Goal: Transaction & Acquisition: Book appointment/travel/reservation

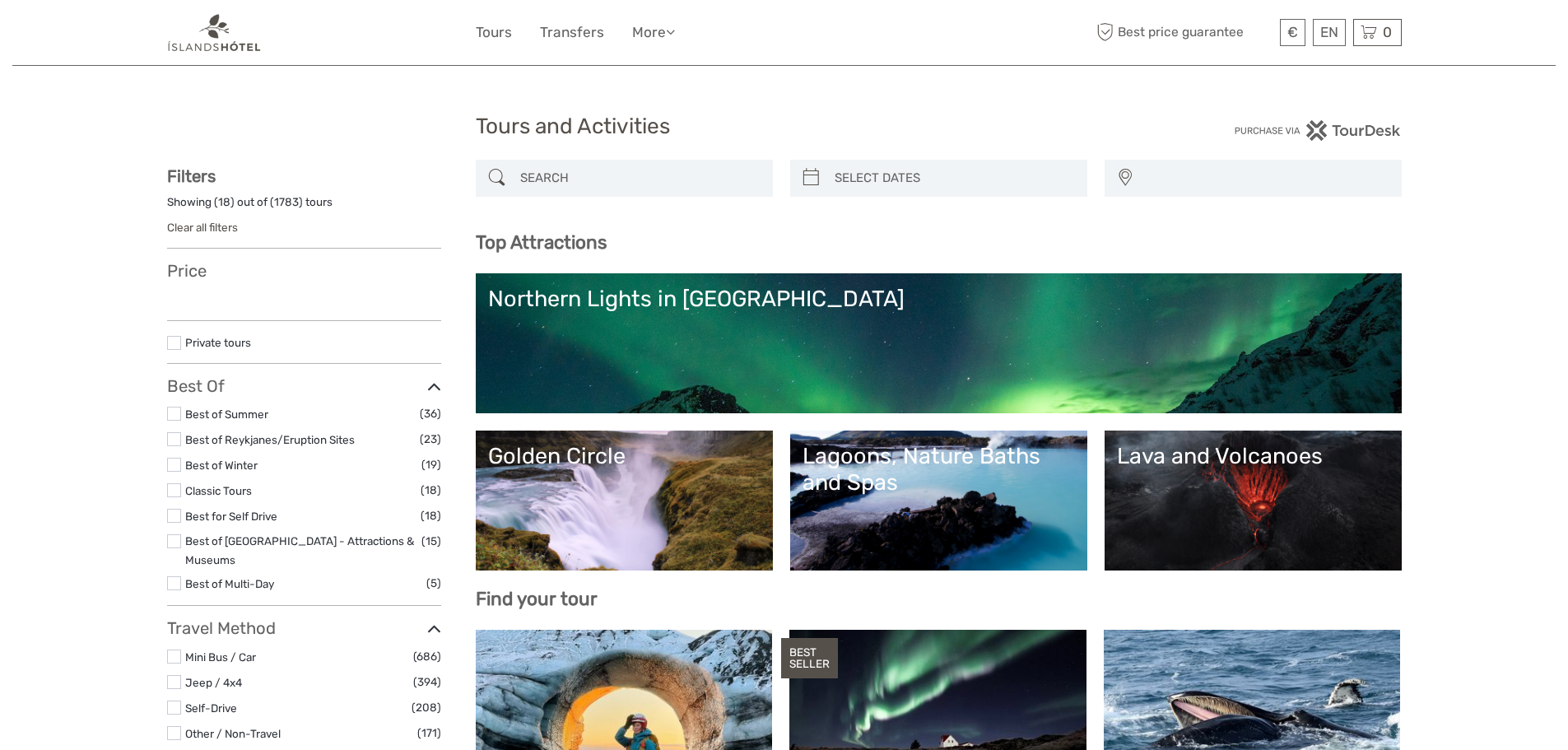
select select
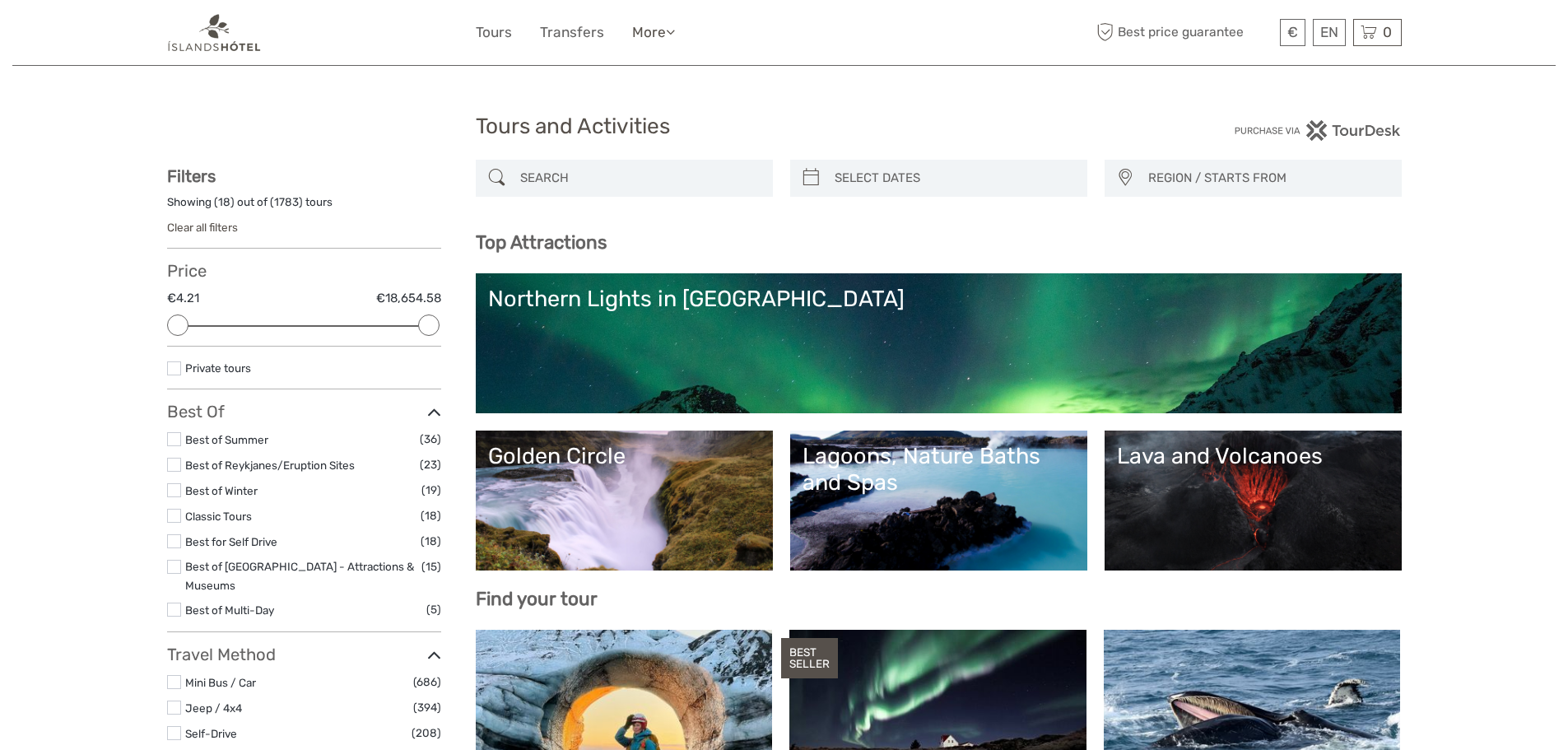
click at [653, 26] on link "More" at bounding box center [654, 32] width 43 height 23
click at [602, 112] on link "Back to Hotel" at bounding box center [624, 103] width 98 height 32
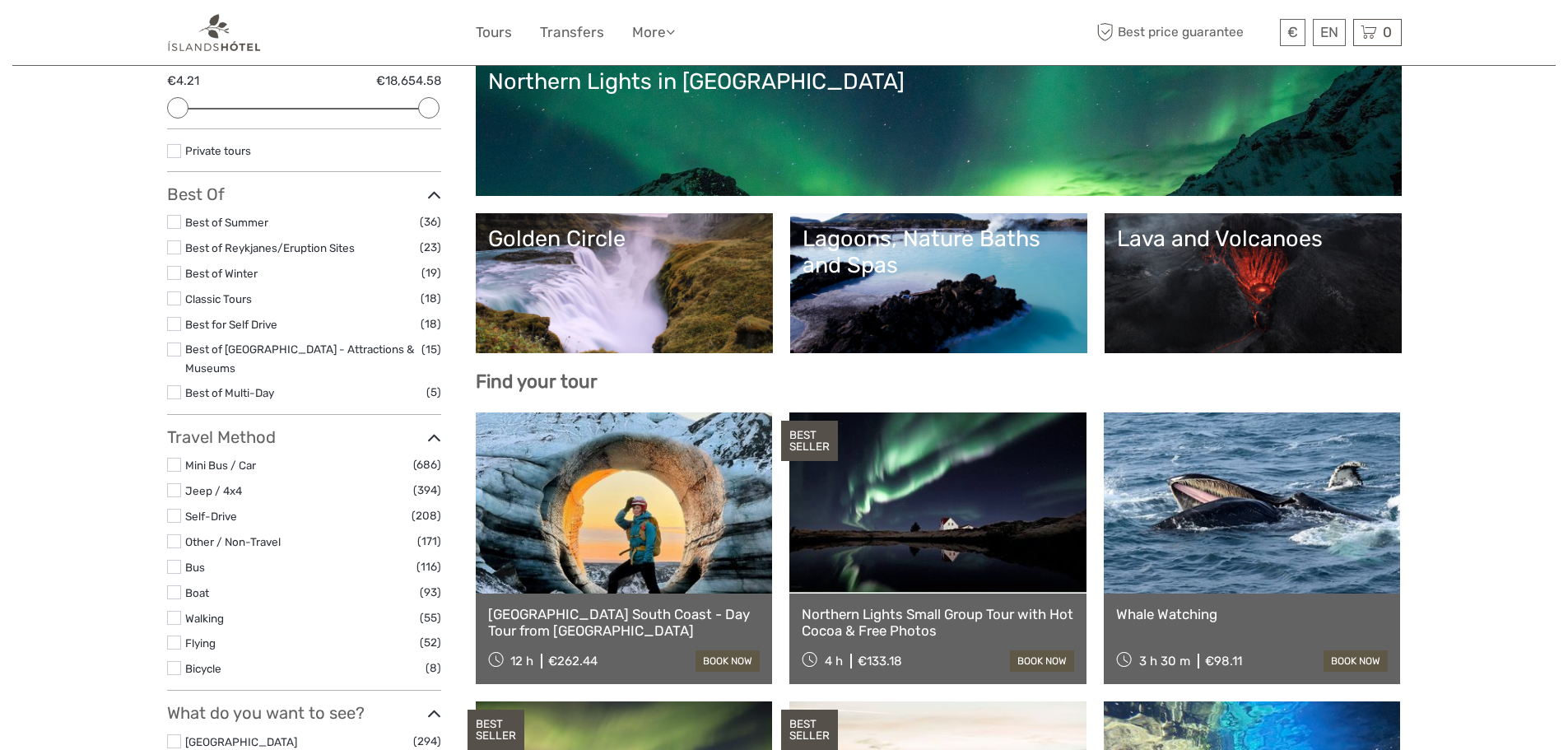
scroll to position [247, 0]
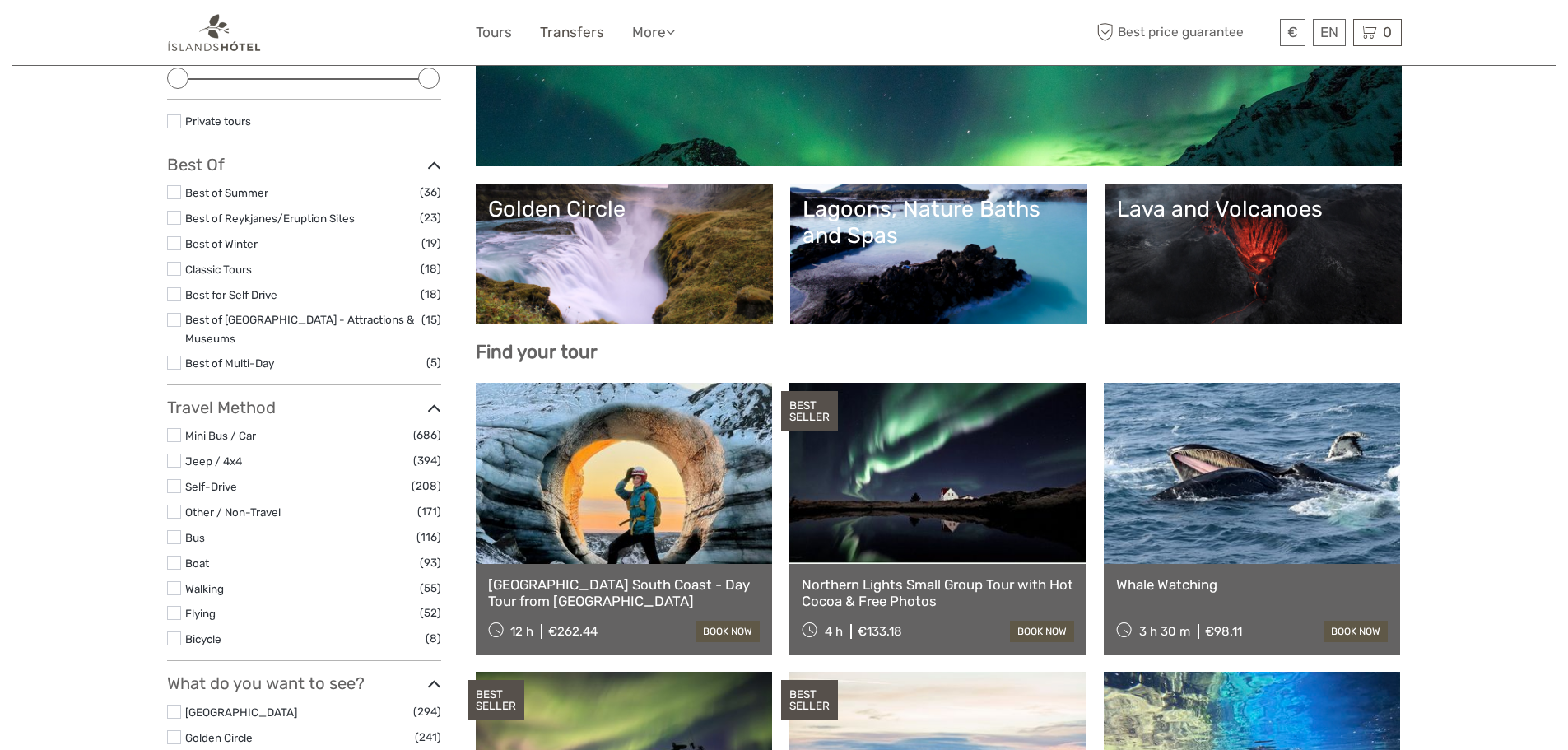
click at [587, 42] on link "Transfers" at bounding box center [572, 32] width 65 height 23
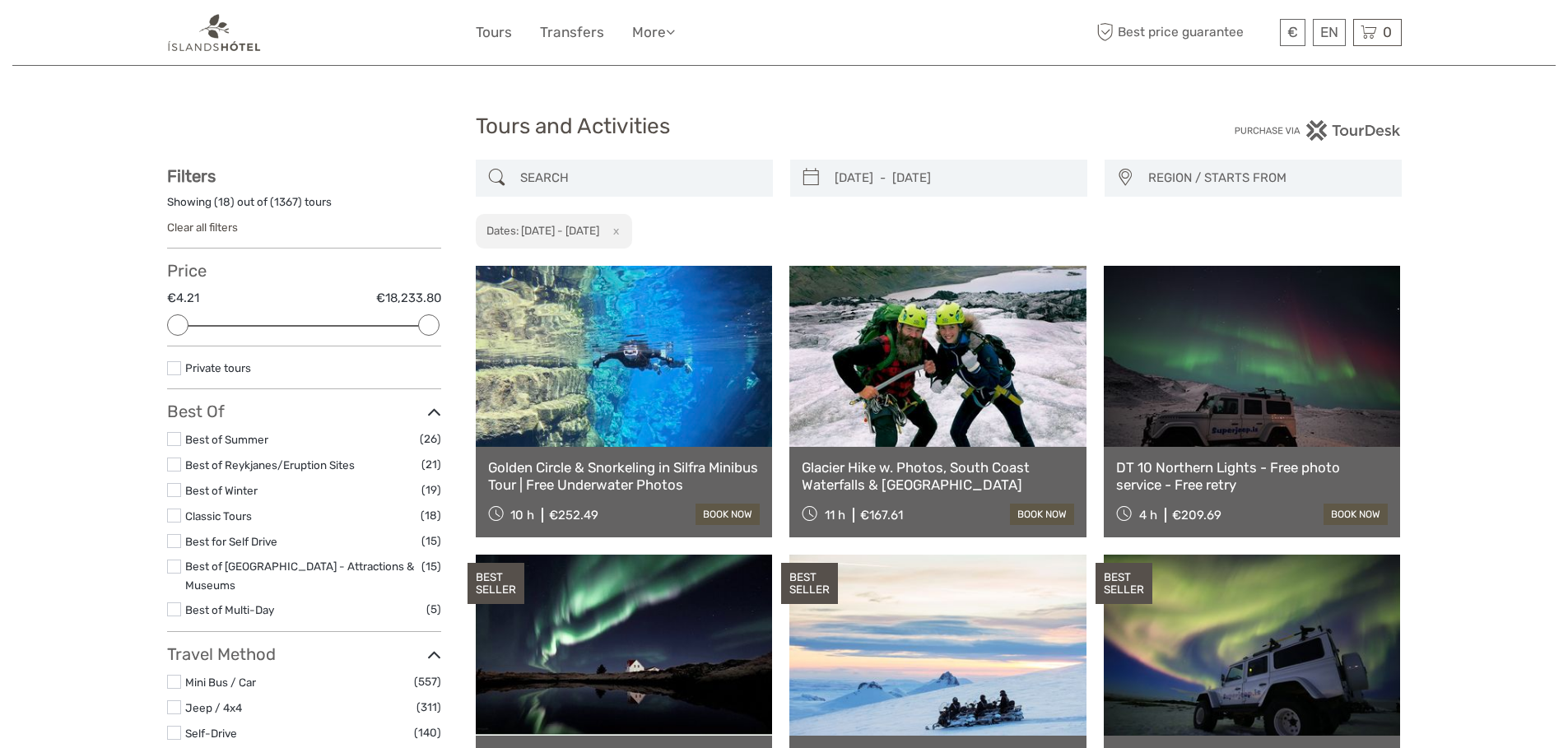
select select
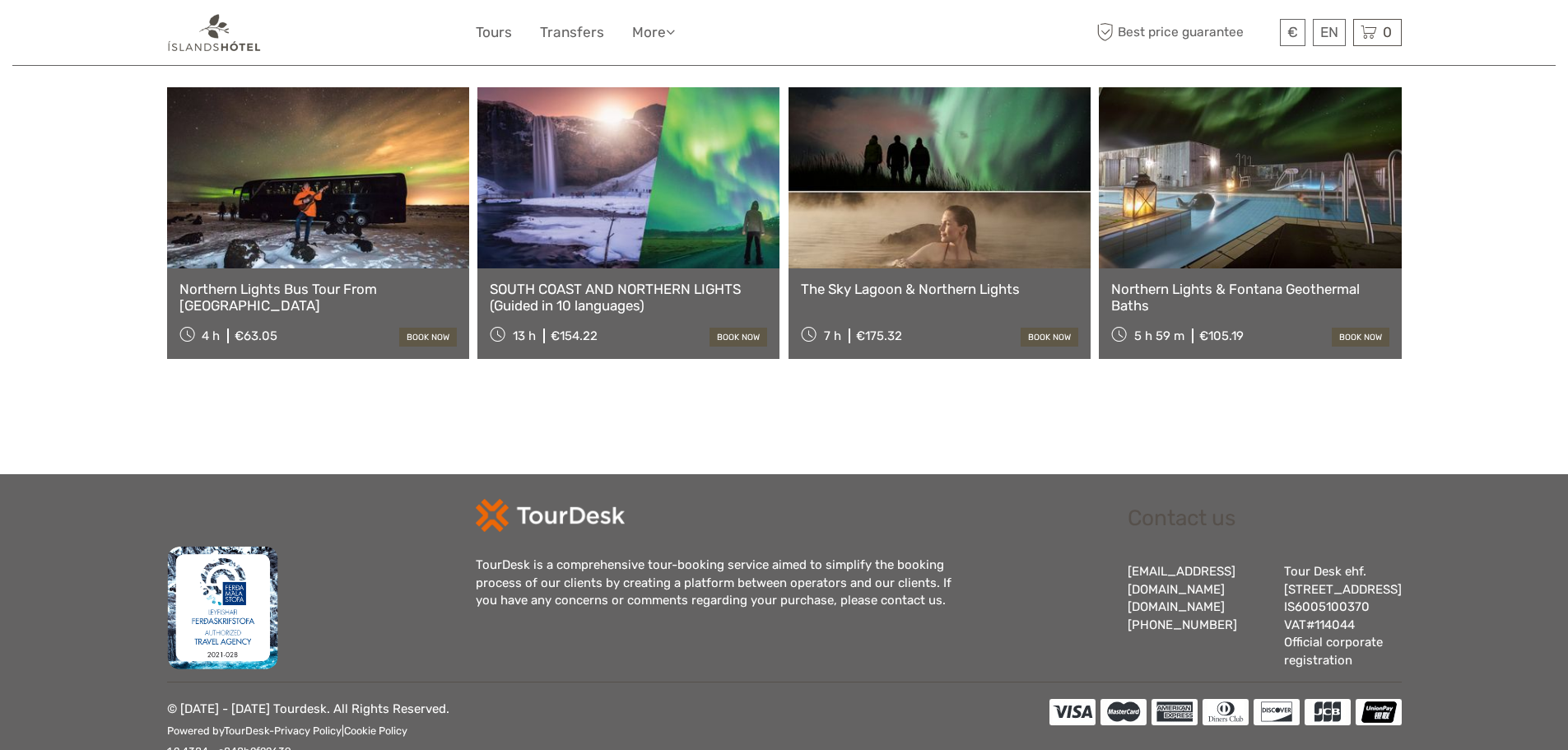
scroll to position [1369, 0]
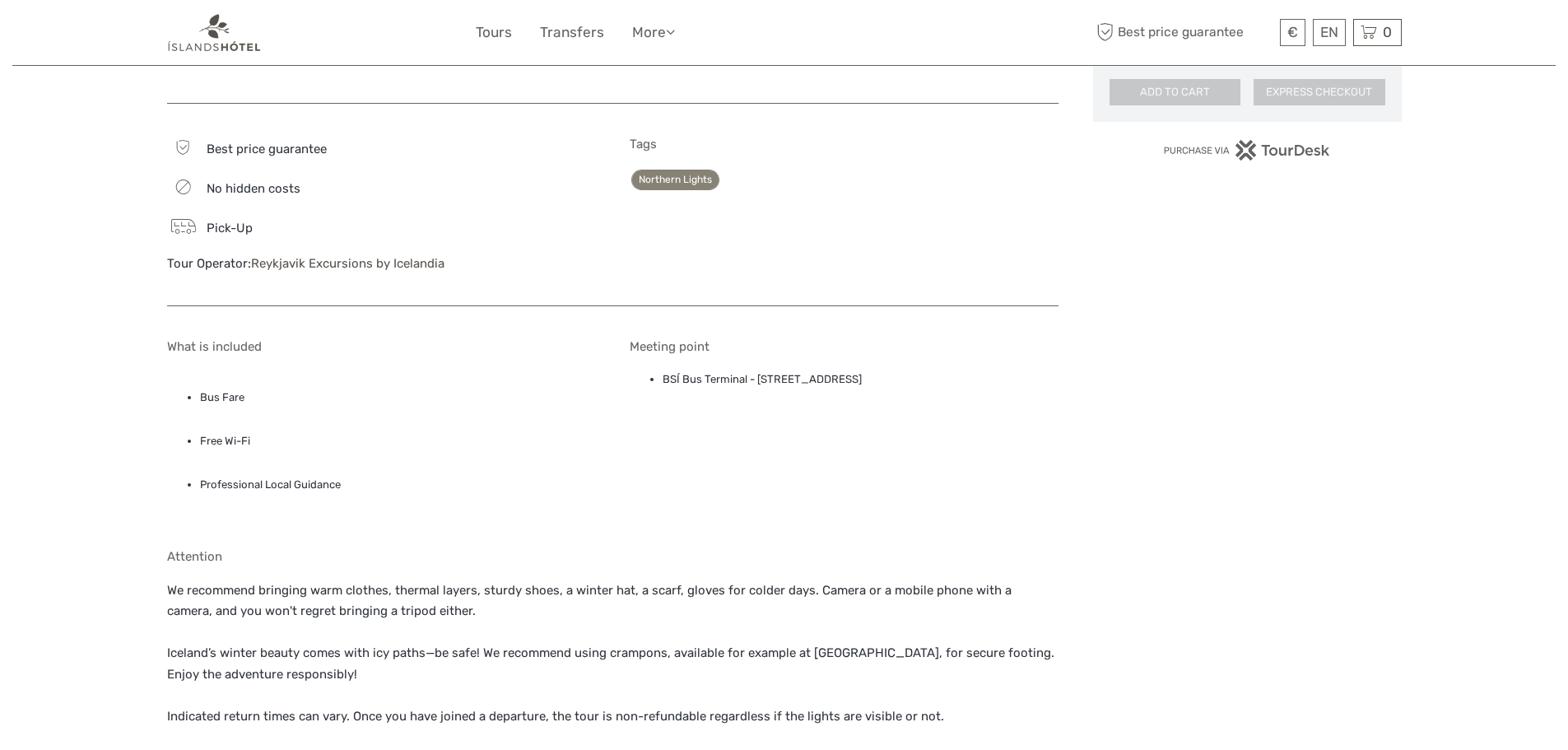
scroll to position [944, 0]
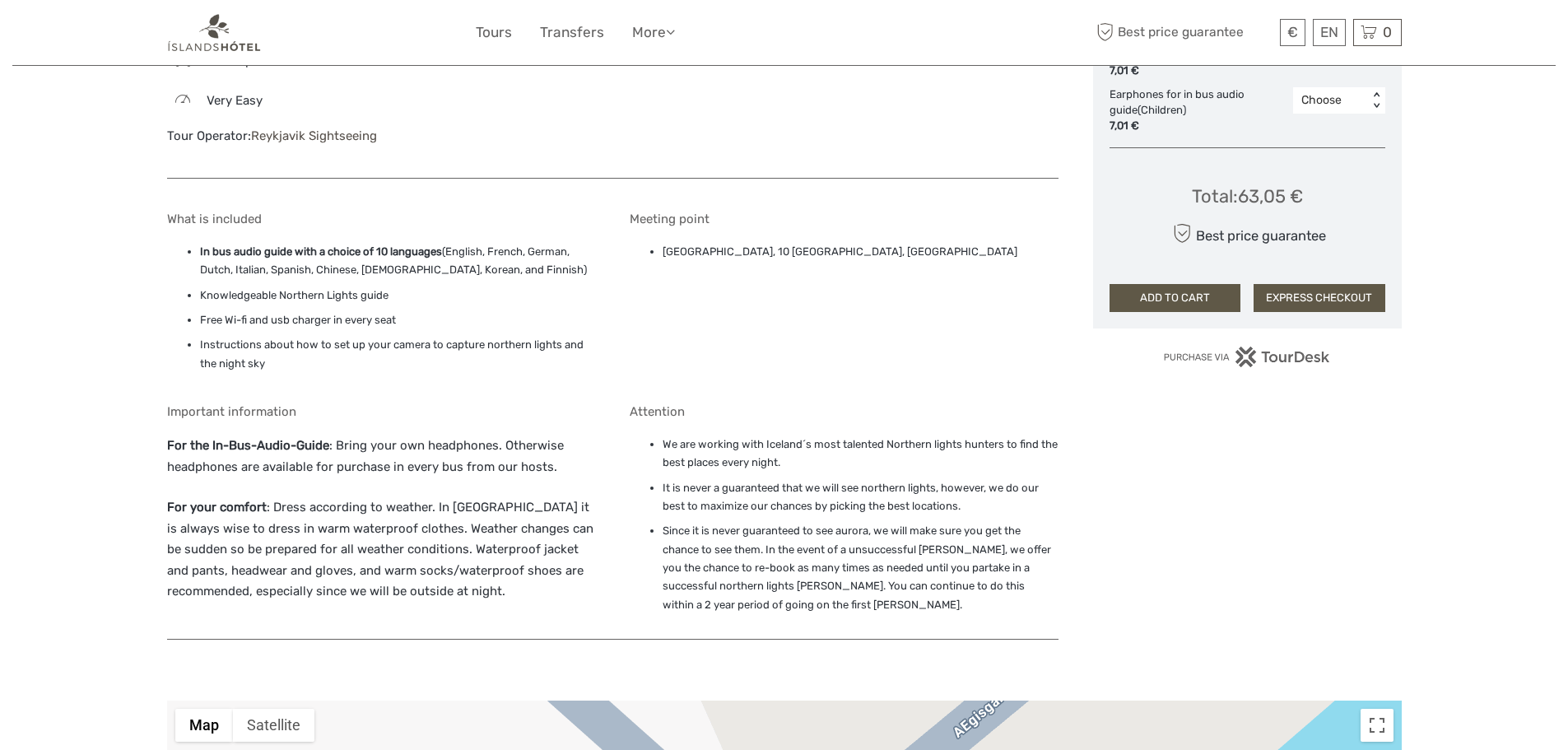
scroll to position [1190, 0]
drag, startPoint x: 889, startPoint y: 227, endPoint x: 658, endPoint y: 228, distance: 231.0
click at [658, 243] on ul "Reykjavík Terminal, 10 Skógarhlíð, Reykjavík" at bounding box center [844, 252] width 429 height 18
copy li "Reykjavík Terminal, 10 Skógarhlíð, Reykjavík"
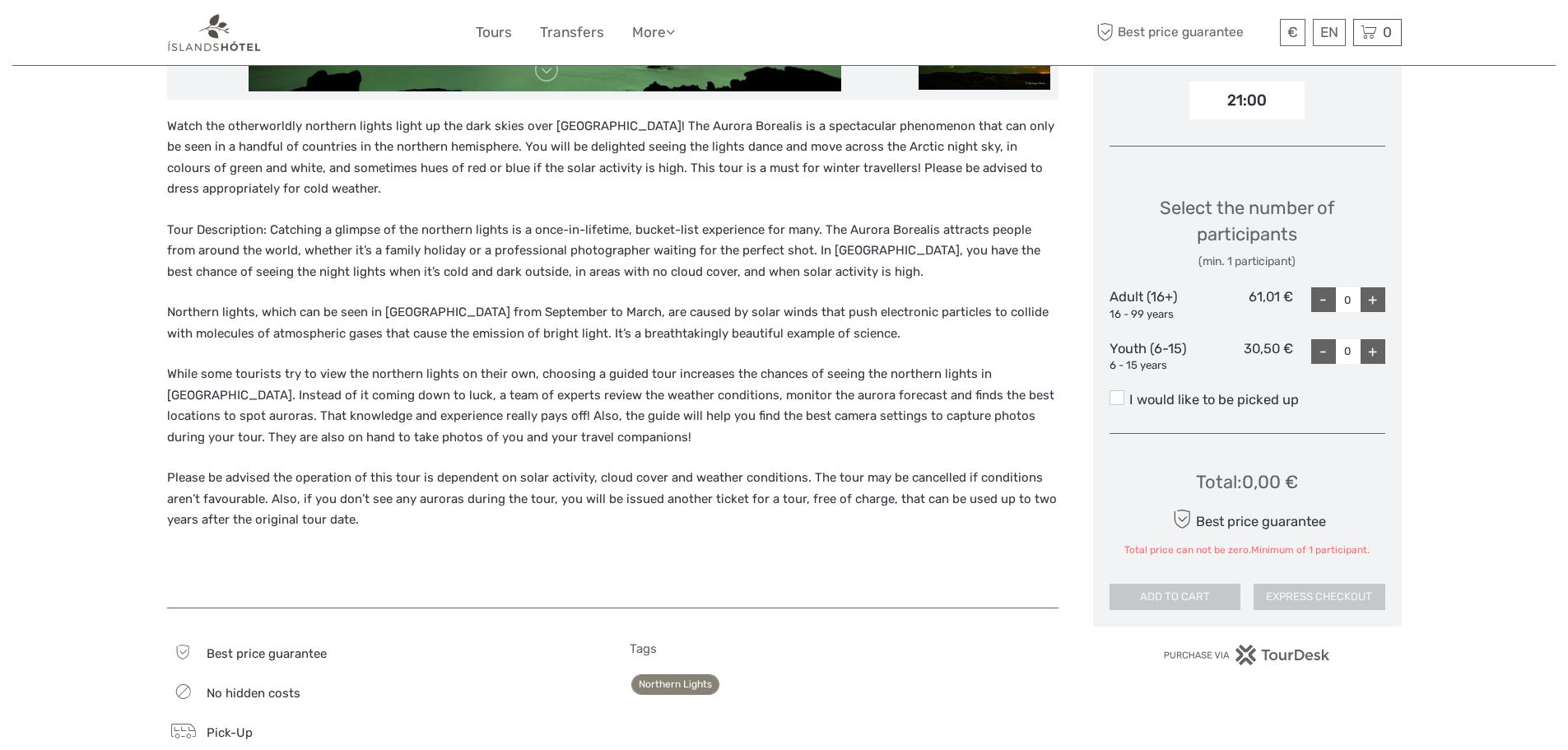
scroll to position [576, 0]
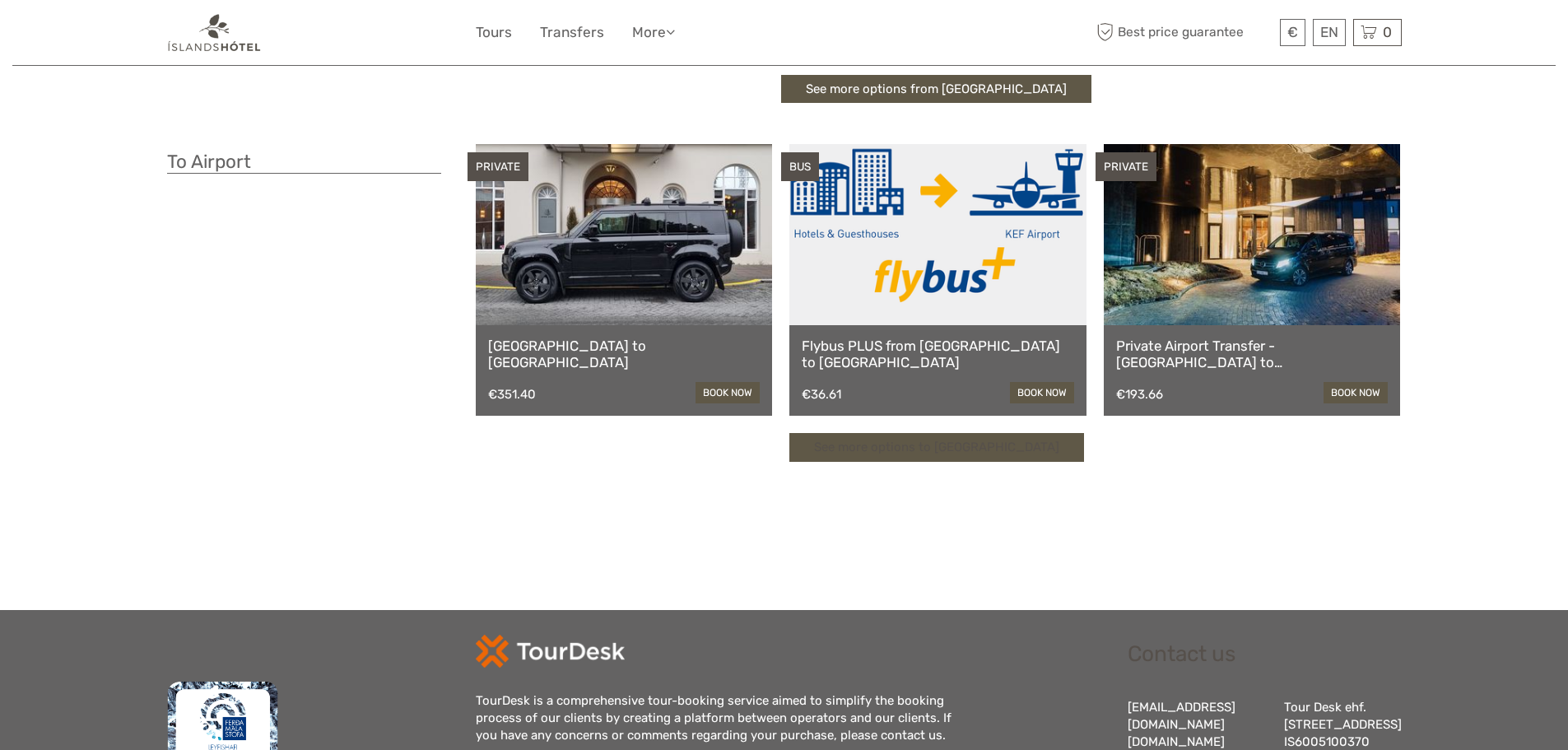
scroll to position [411, 0]
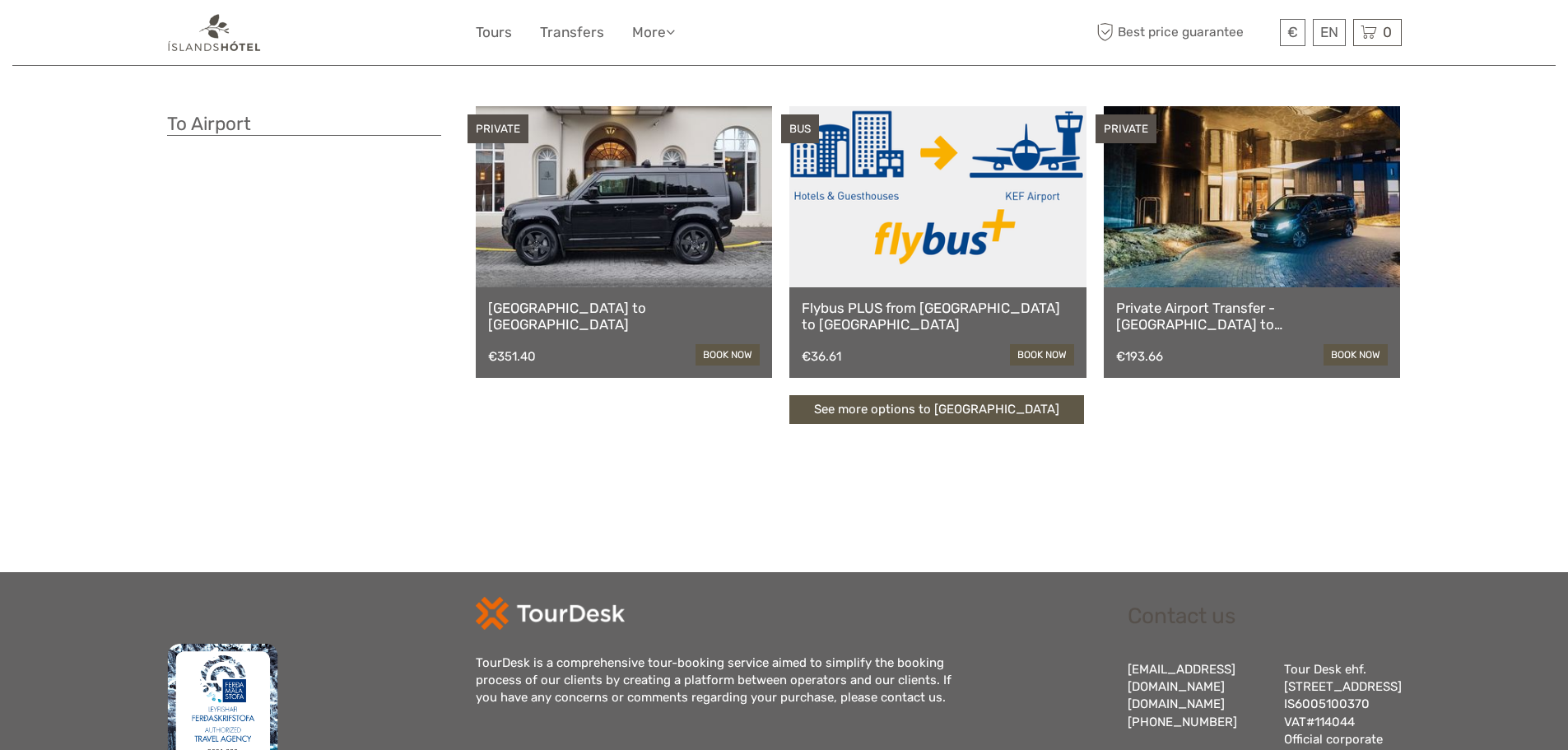
click at [1023, 310] on link "Flybus PLUS from Reykjavik Hotel to Keflavik Airport" at bounding box center [938, 316] width 273 height 34
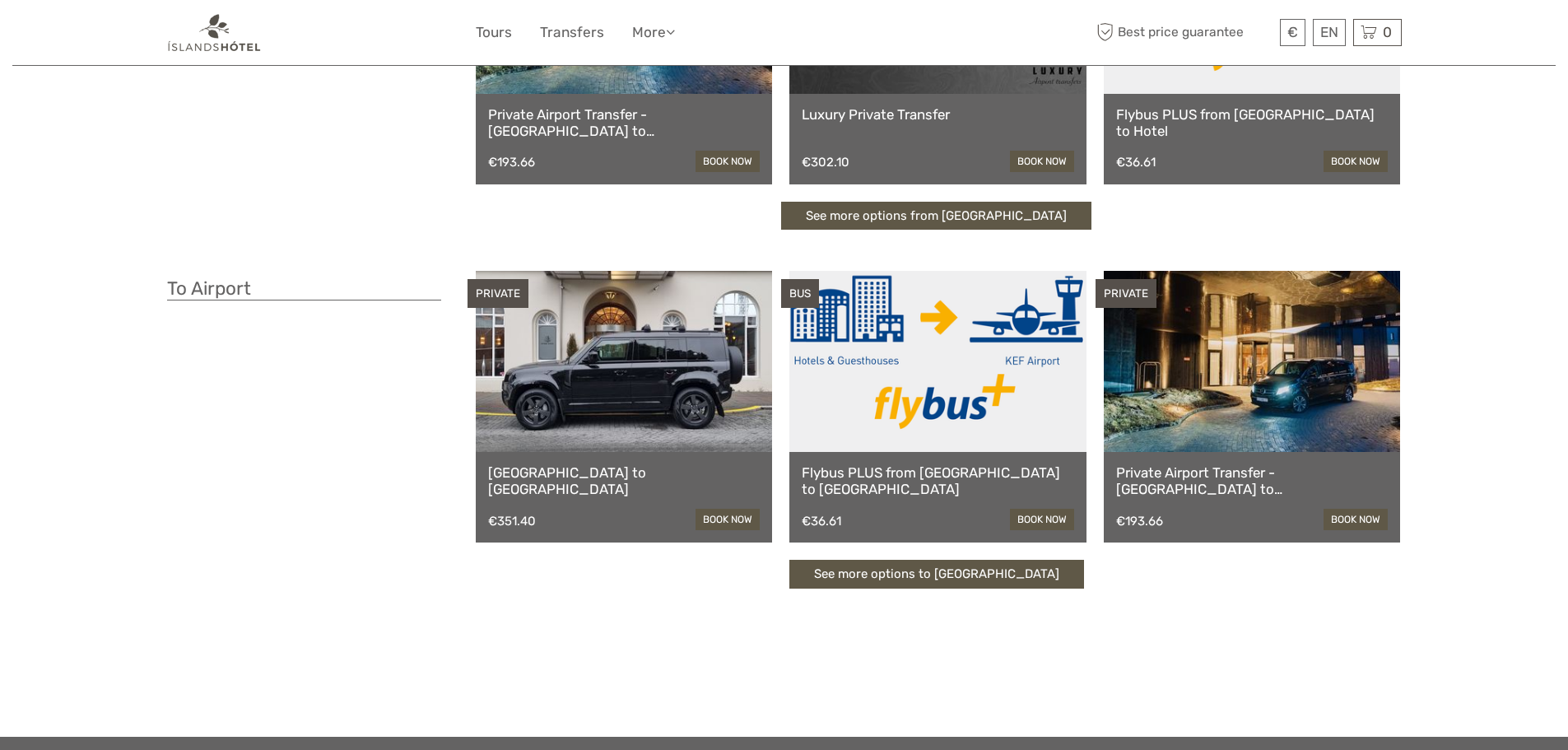
scroll to position [82, 0]
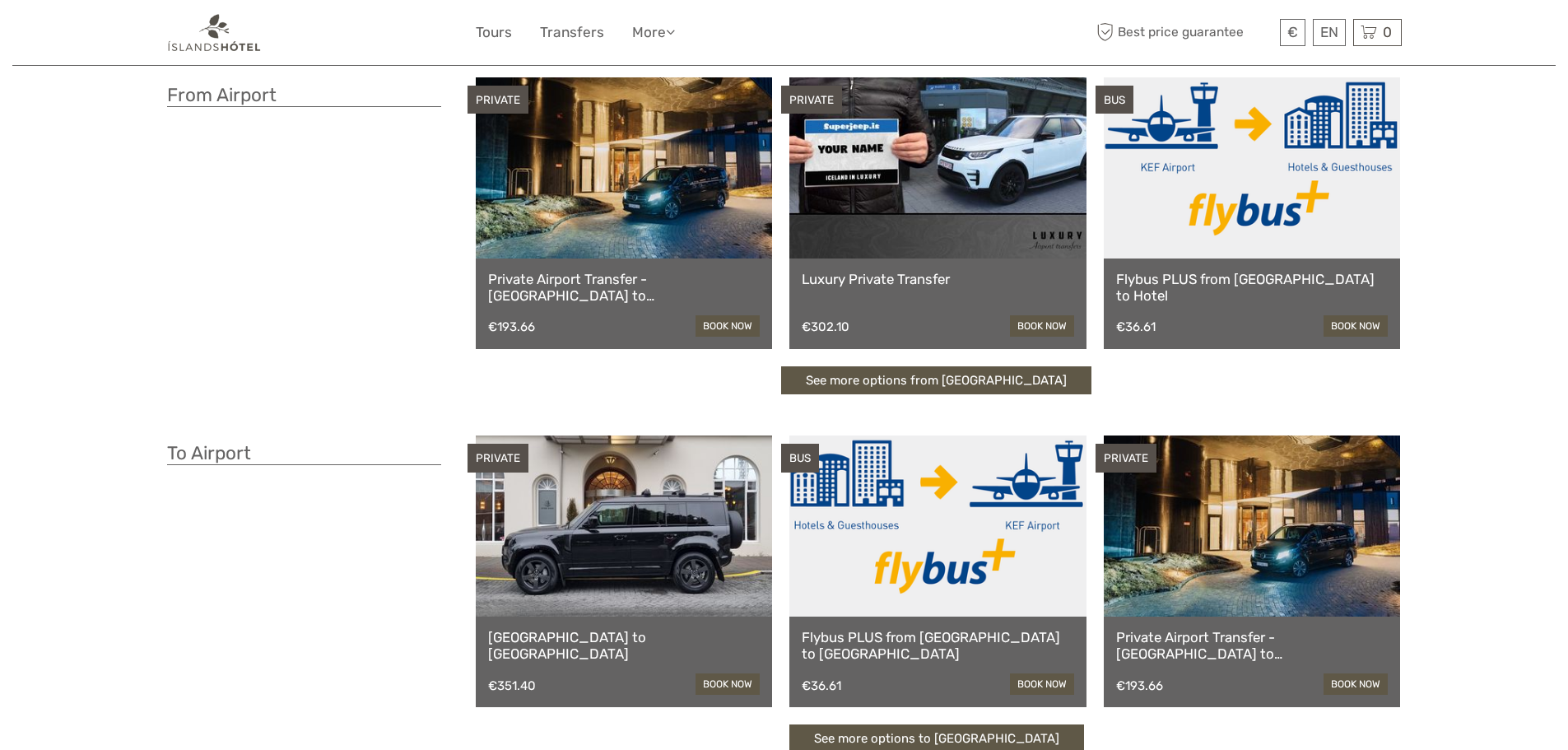
click at [1196, 193] on link at bounding box center [1252, 168] width 297 height 181
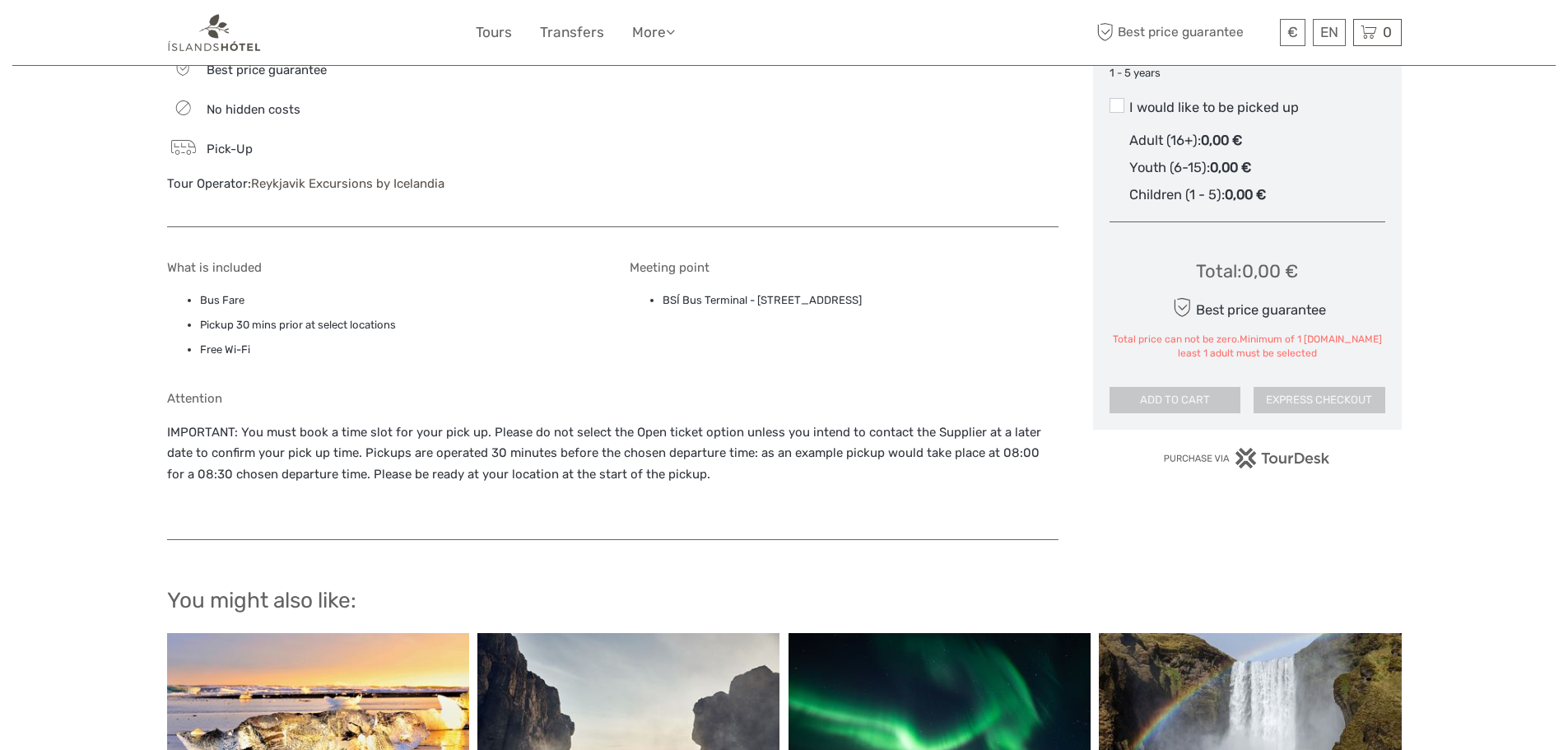
scroll to position [988, 0]
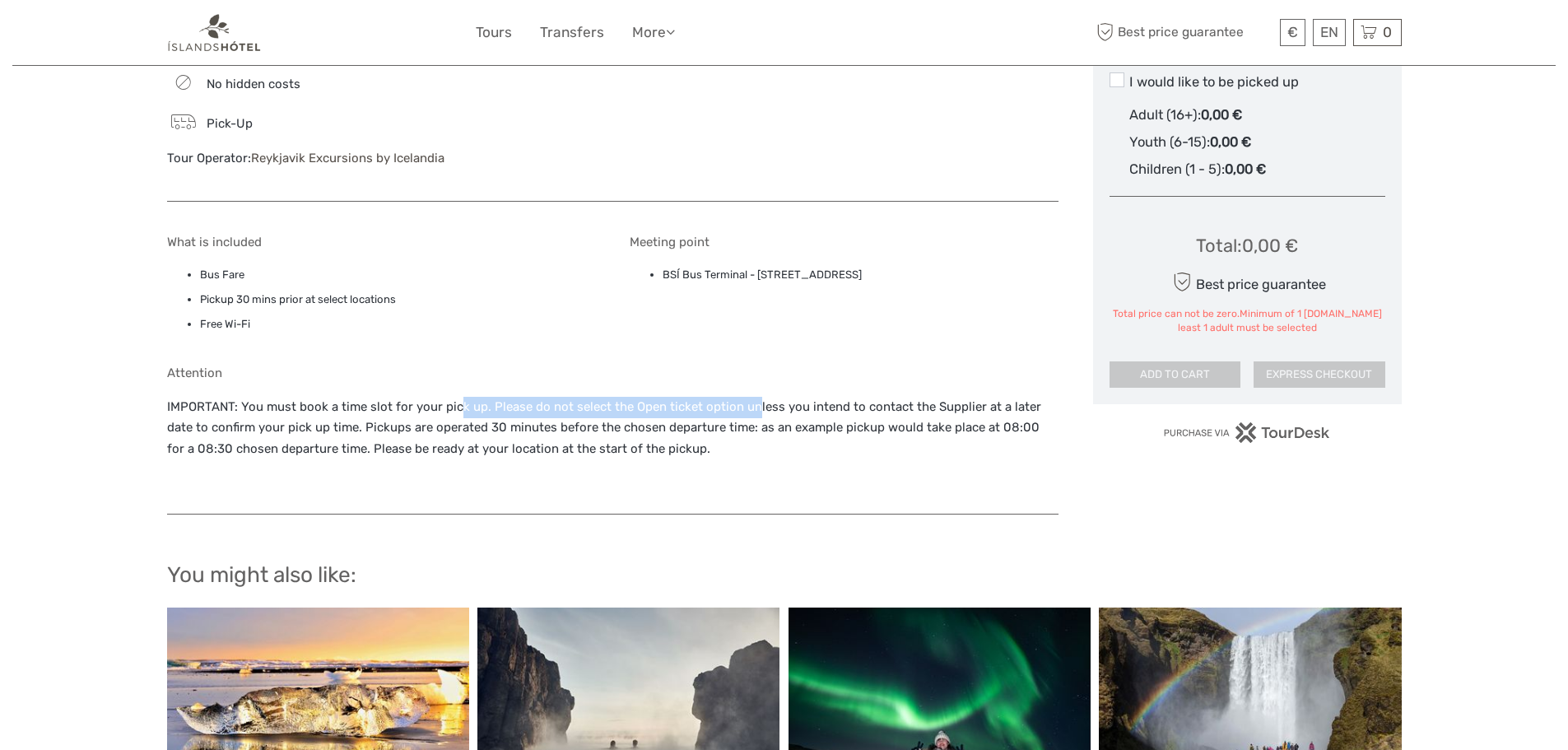
drag, startPoint x: 455, startPoint y: 408, endPoint x: 851, endPoint y: 413, distance: 396.0
click at [772, 411] on p "IMPORTANT: You must book a time slot for your pick up. Please do not select the…" at bounding box center [613, 429] width 892 height 64
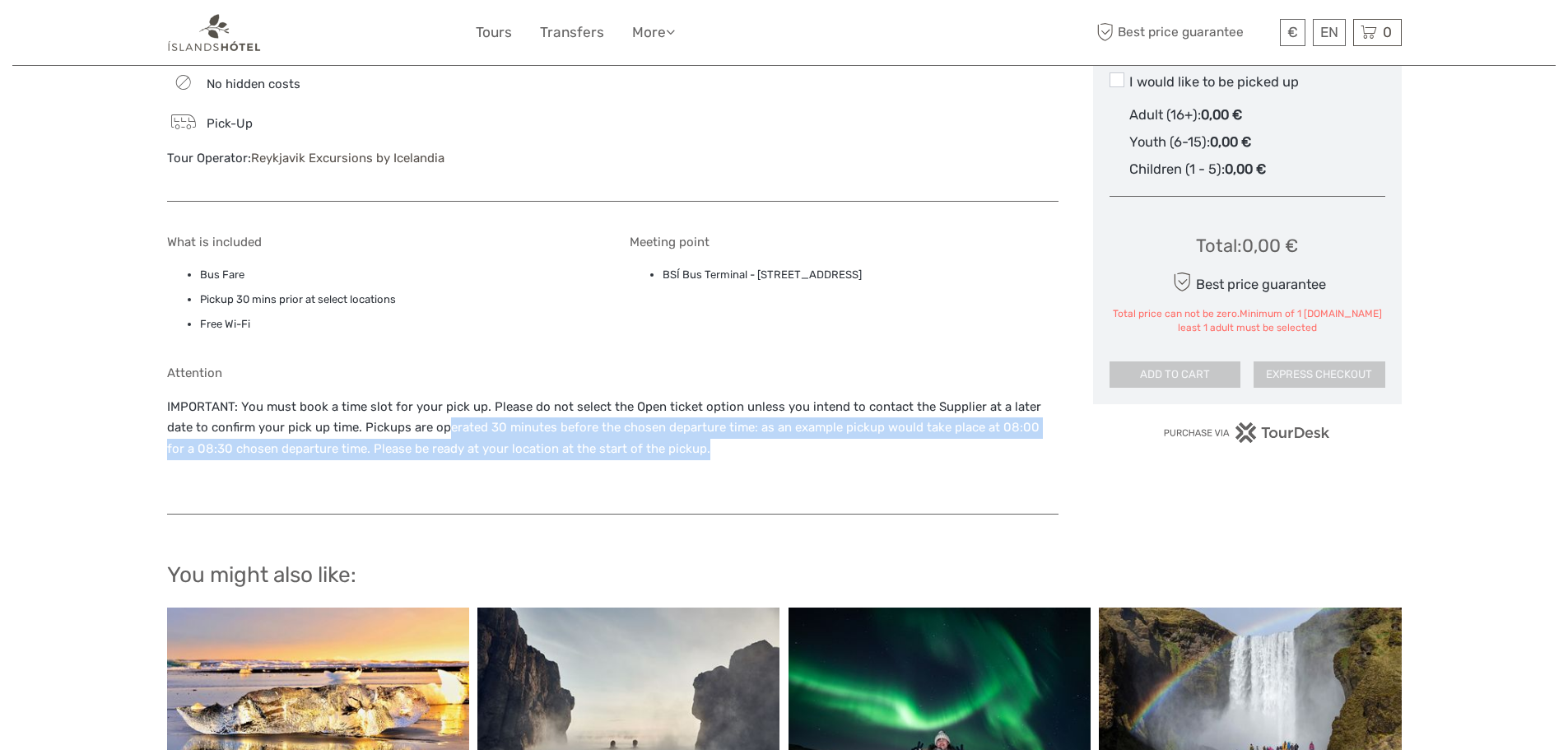
drag, startPoint x: 414, startPoint y: 429, endPoint x: 729, endPoint y: 443, distance: 315.3
click at [729, 443] on p "IMPORTANT: You must book a time slot for your pick up. Please do not select the…" at bounding box center [613, 429] width 892 height 64
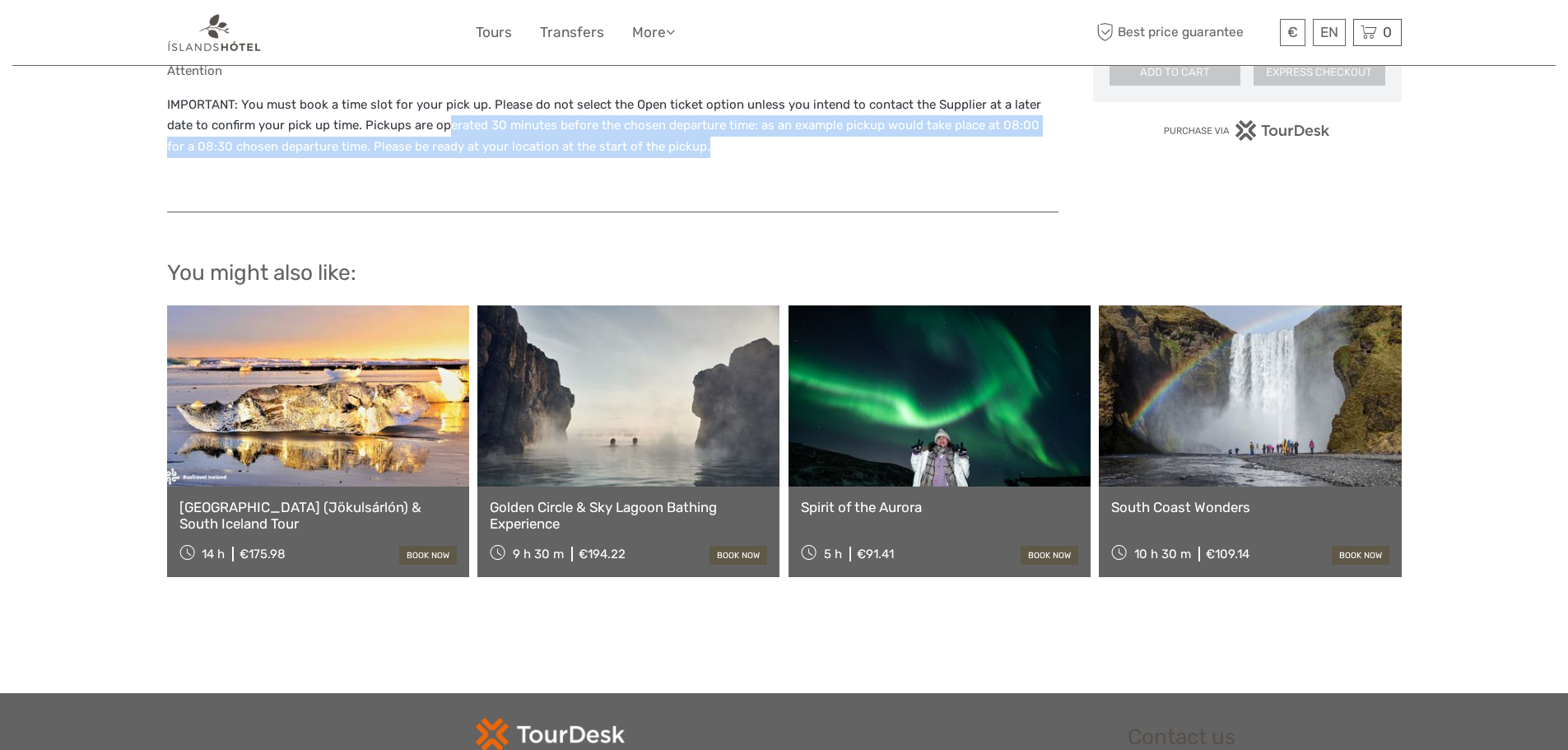
scroll to position [1316, 0]
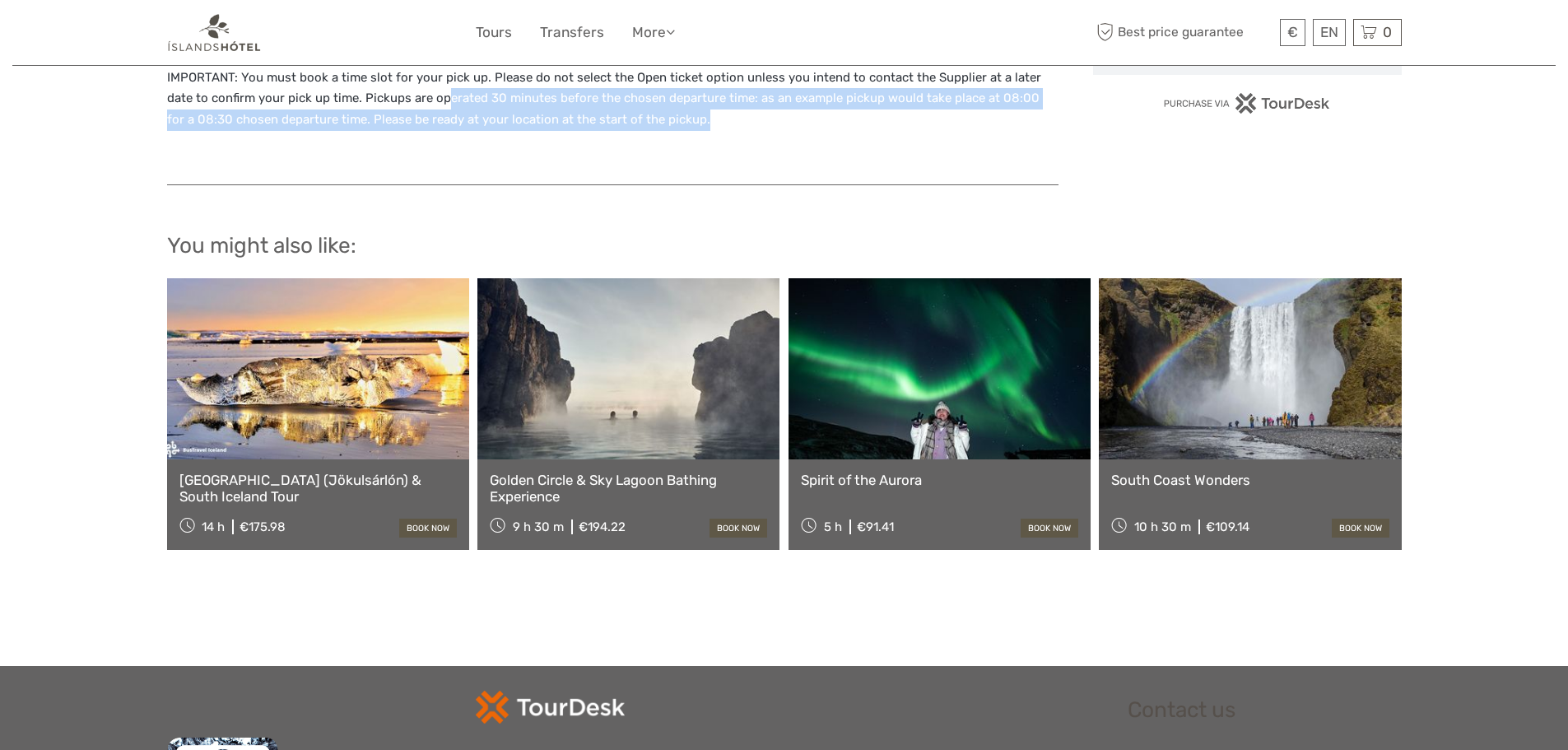
click at [850, 367] on link at bounding box center [939, 368] width 303 height 181
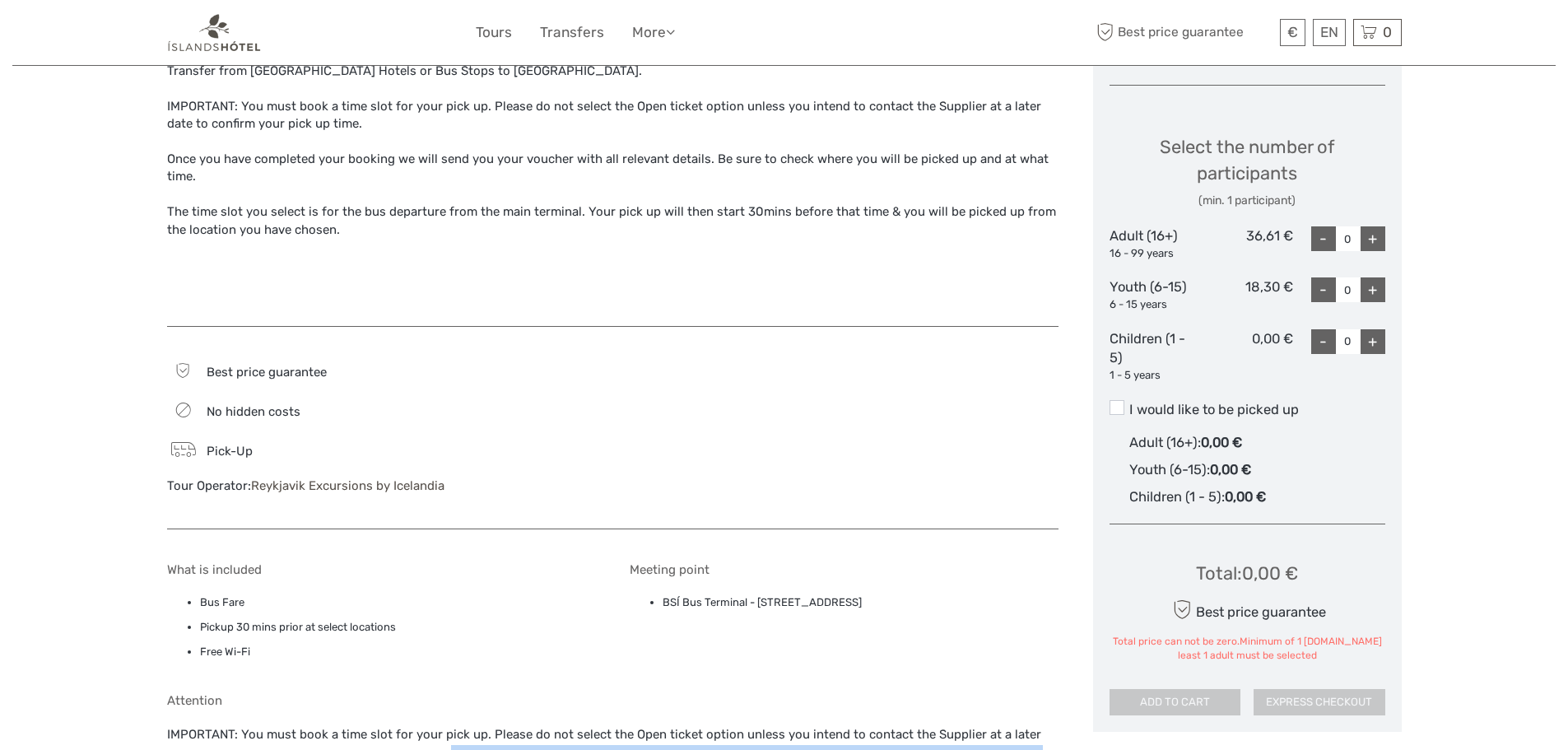
scroll to position [658, 0]
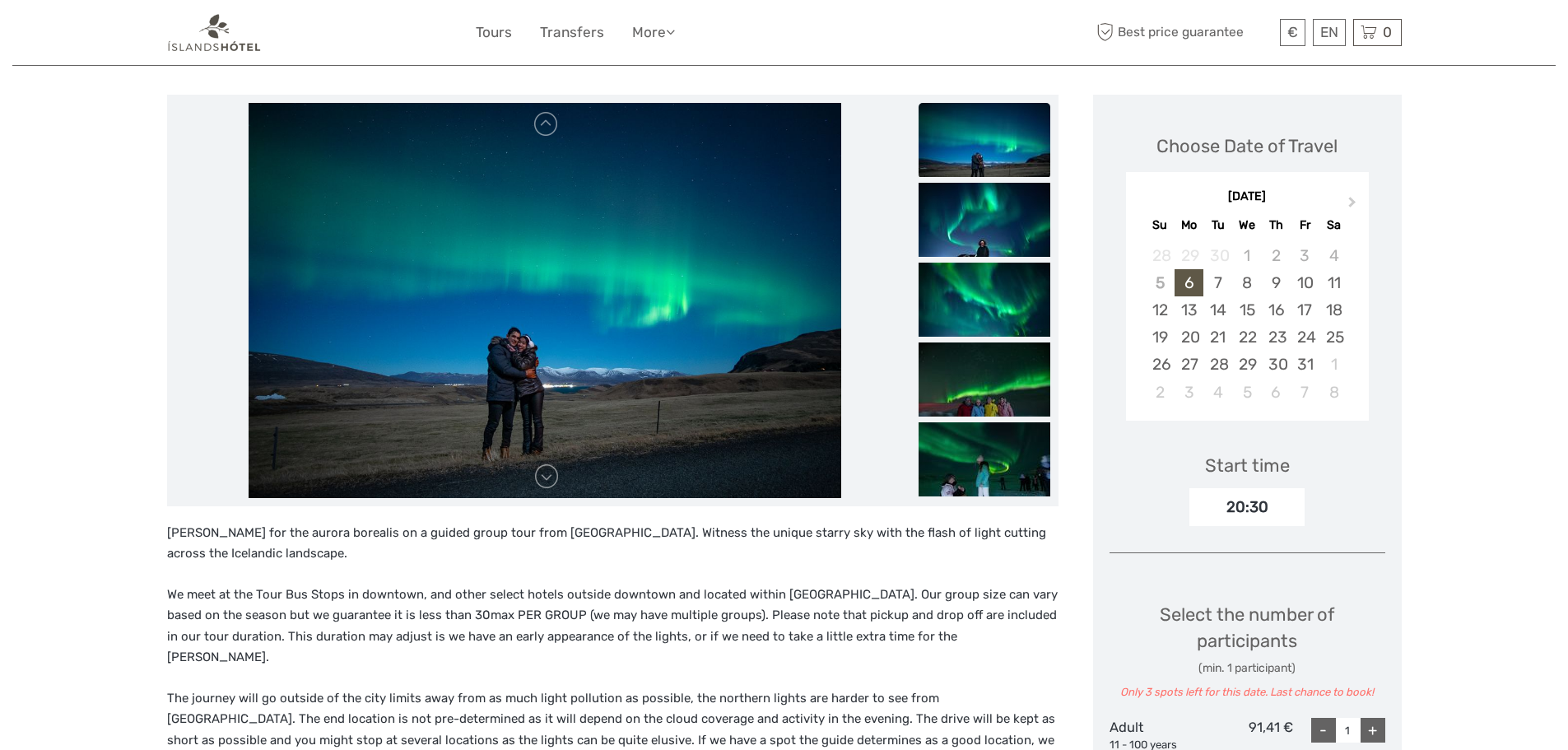
scroll to position [79, 0]
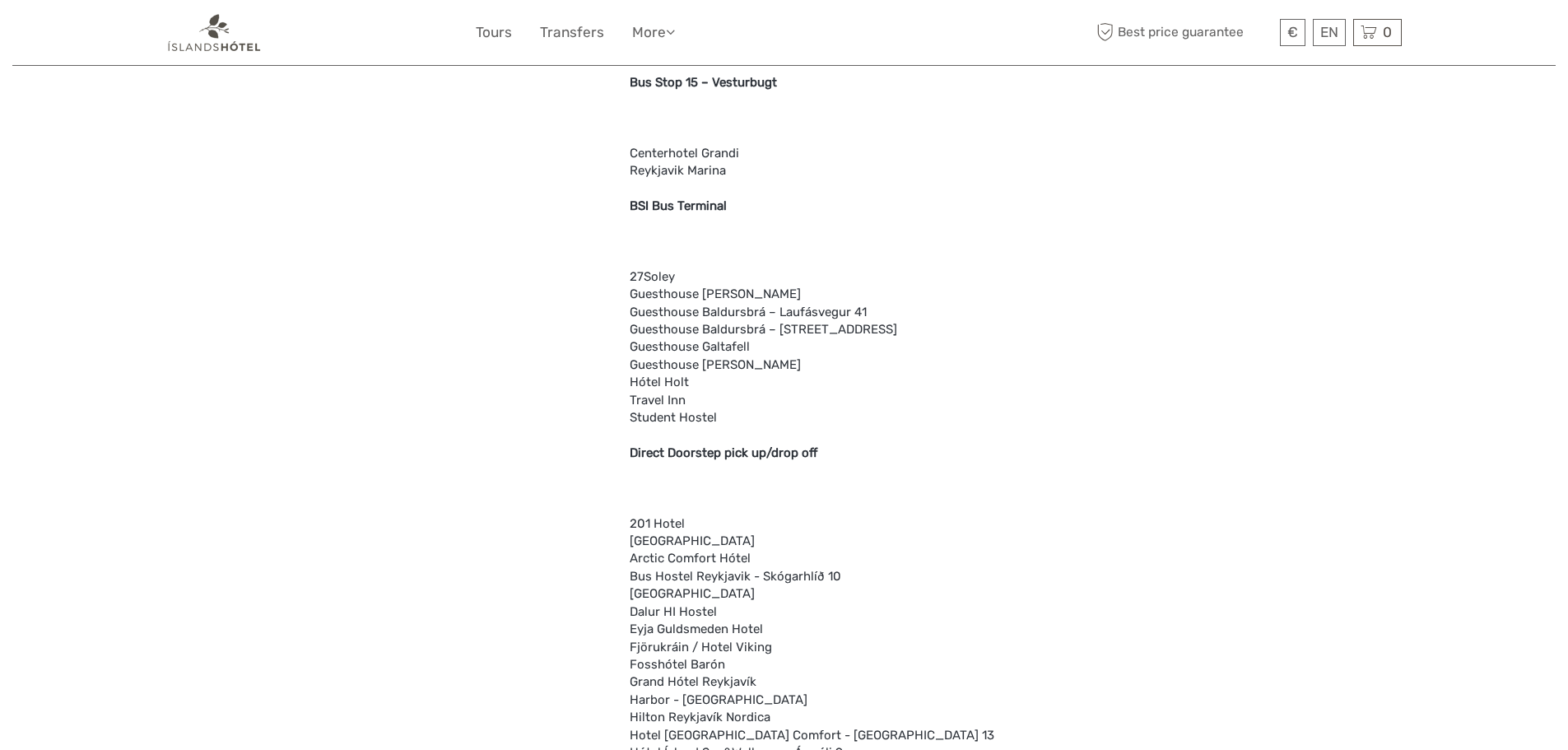
scroll to position [4445, 0]
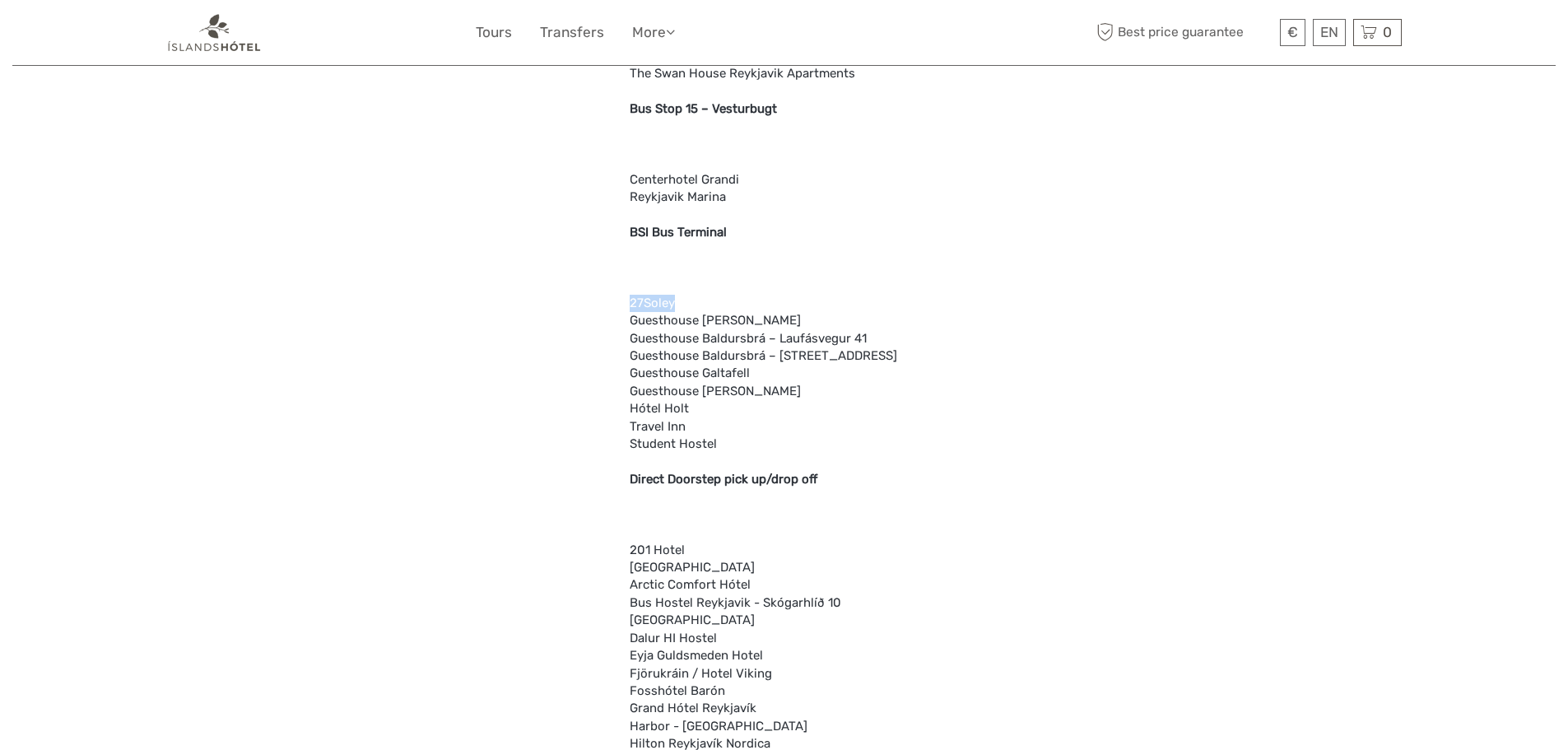
drag, startPoint x: 628, startPoint y: 302, endPoint x: 674, endPoint y: 307, distance: 46.3
copy div "27Soley"
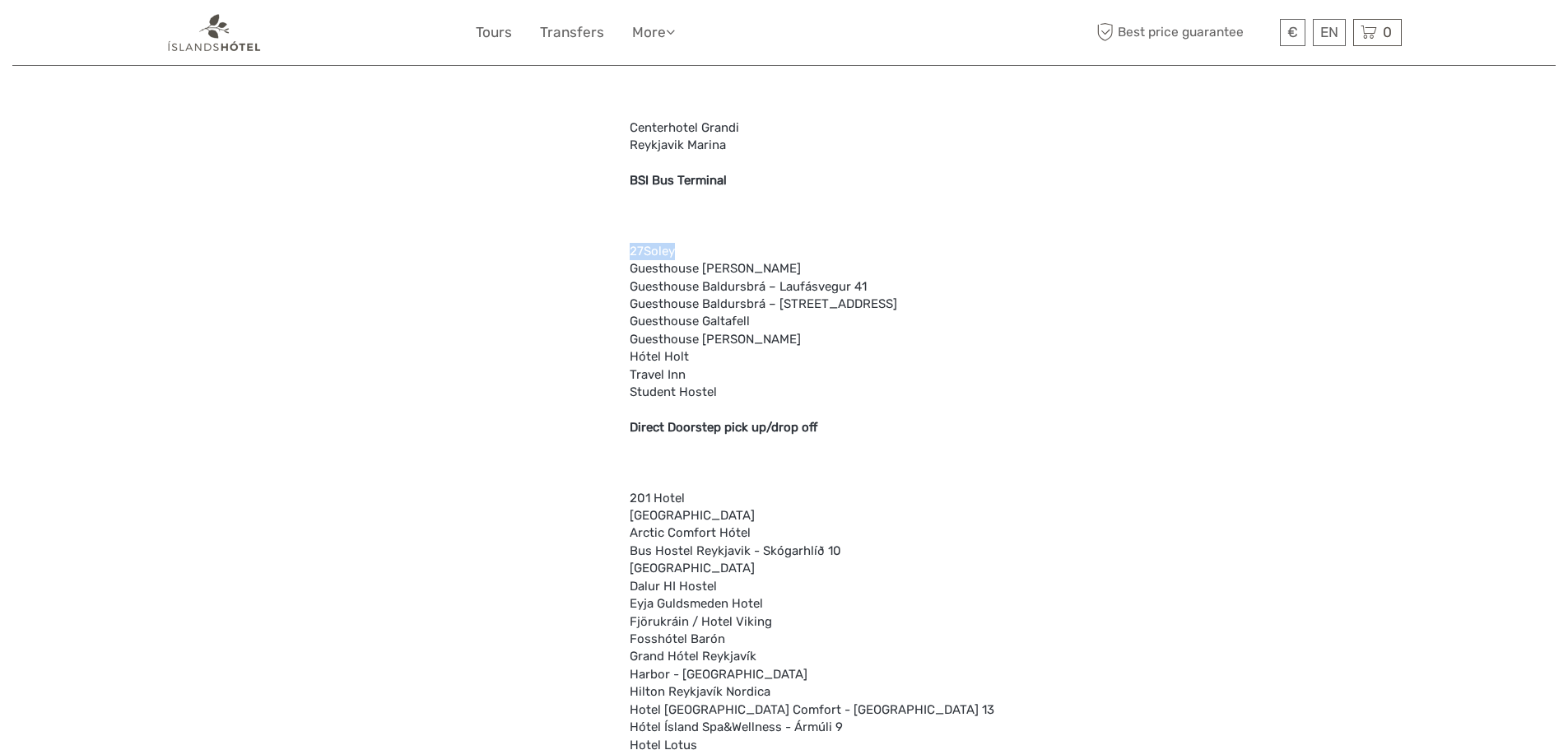
scroll to position [4526, 0]
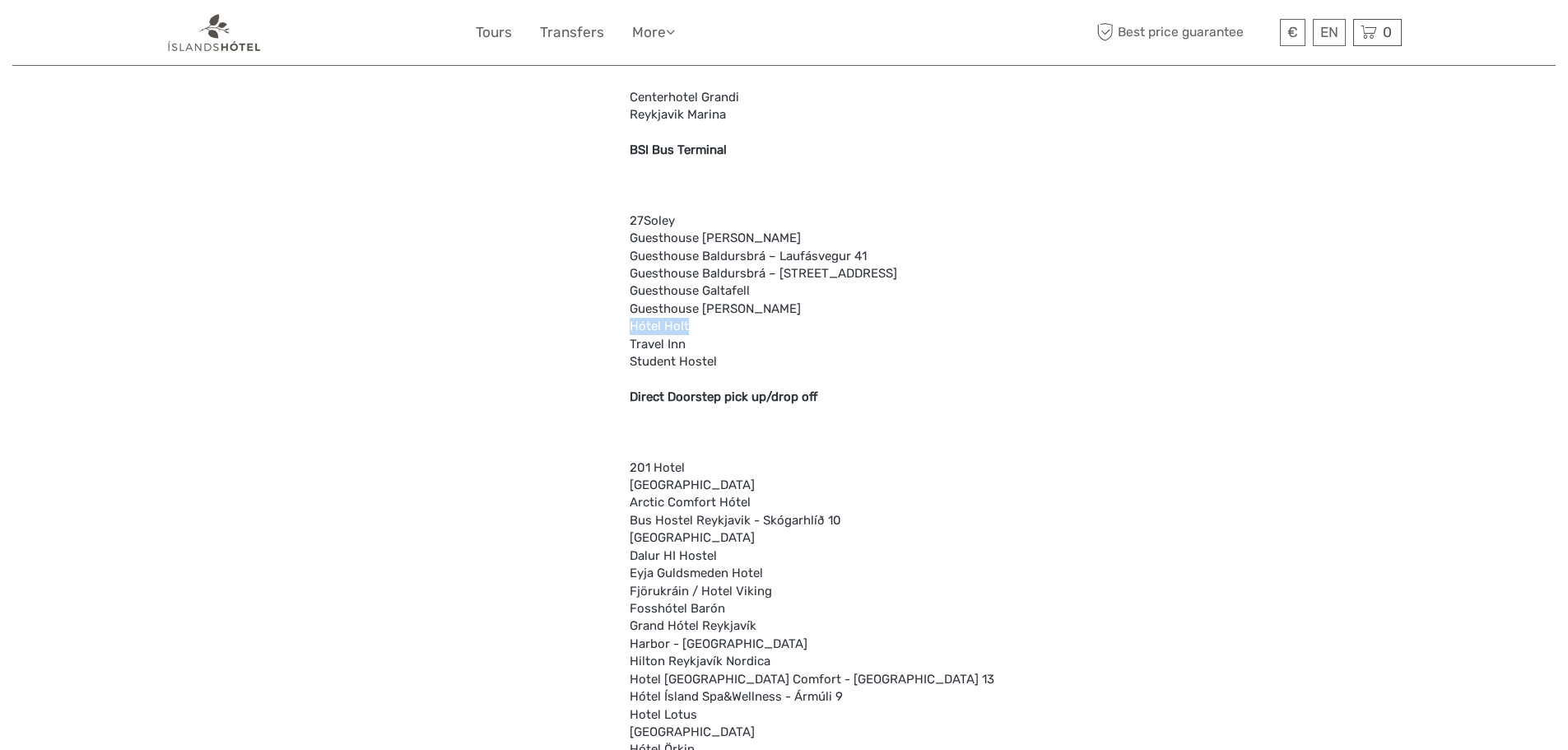
drag, startPoint x: 688, startPoint y: 328, endPoint x: 636, endPoint y: 326, distance: 52.0
copy div "Hótel Holt"
drag, startPoint x: 631, startPoint y: 340, endPoint x: 695, endPoint y: 345, distance: 64.2
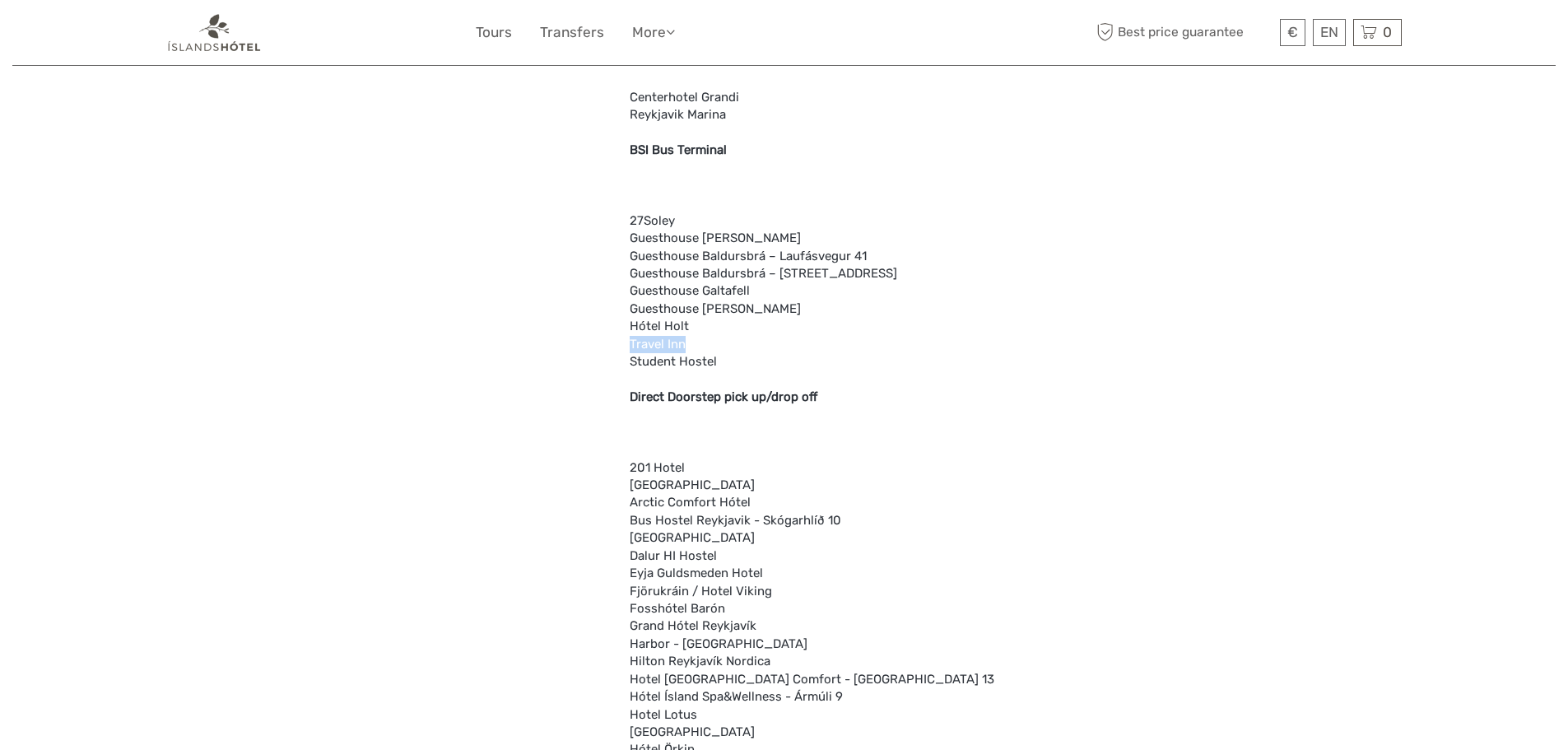
copy div "Travel Inn"
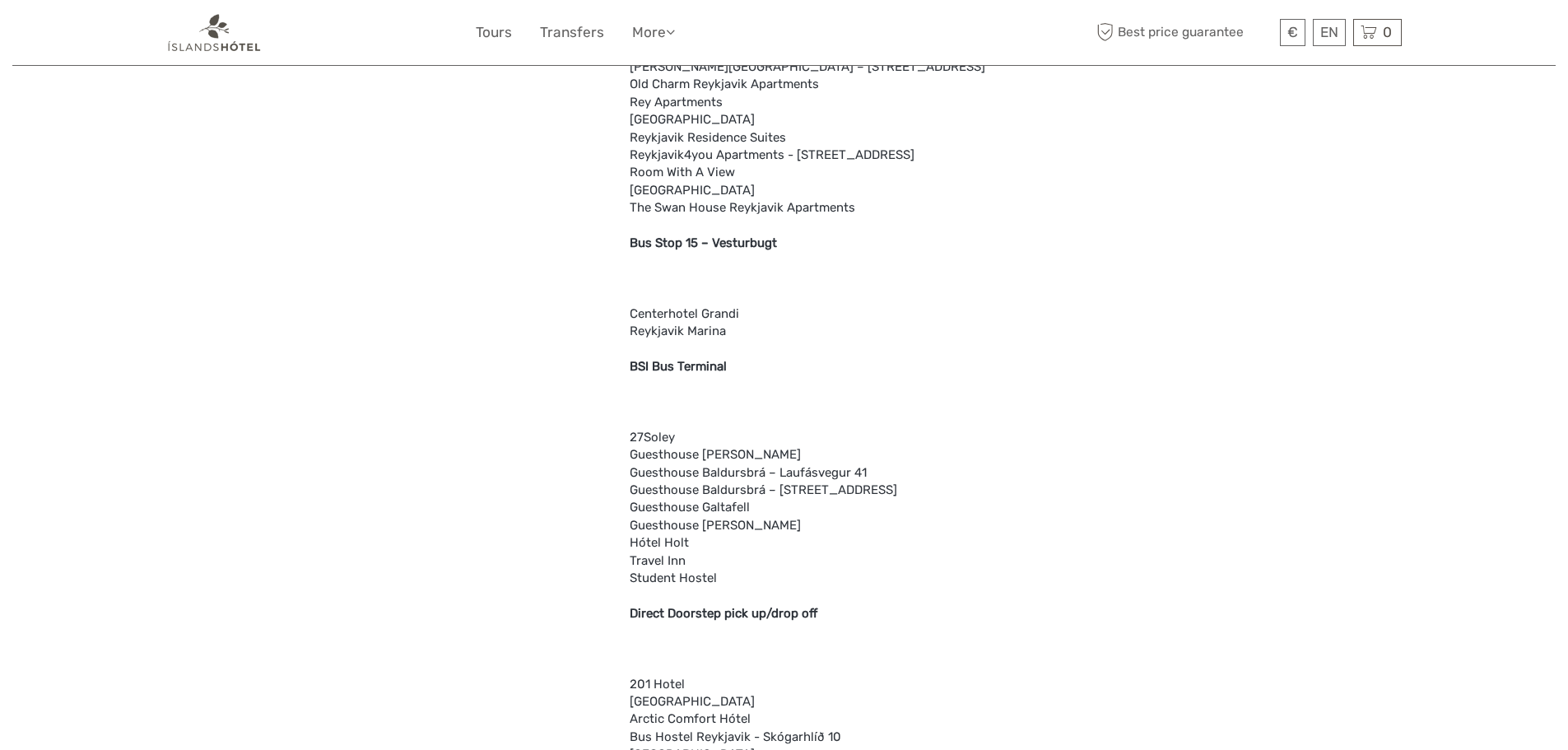
scroll to position [4419, 0]
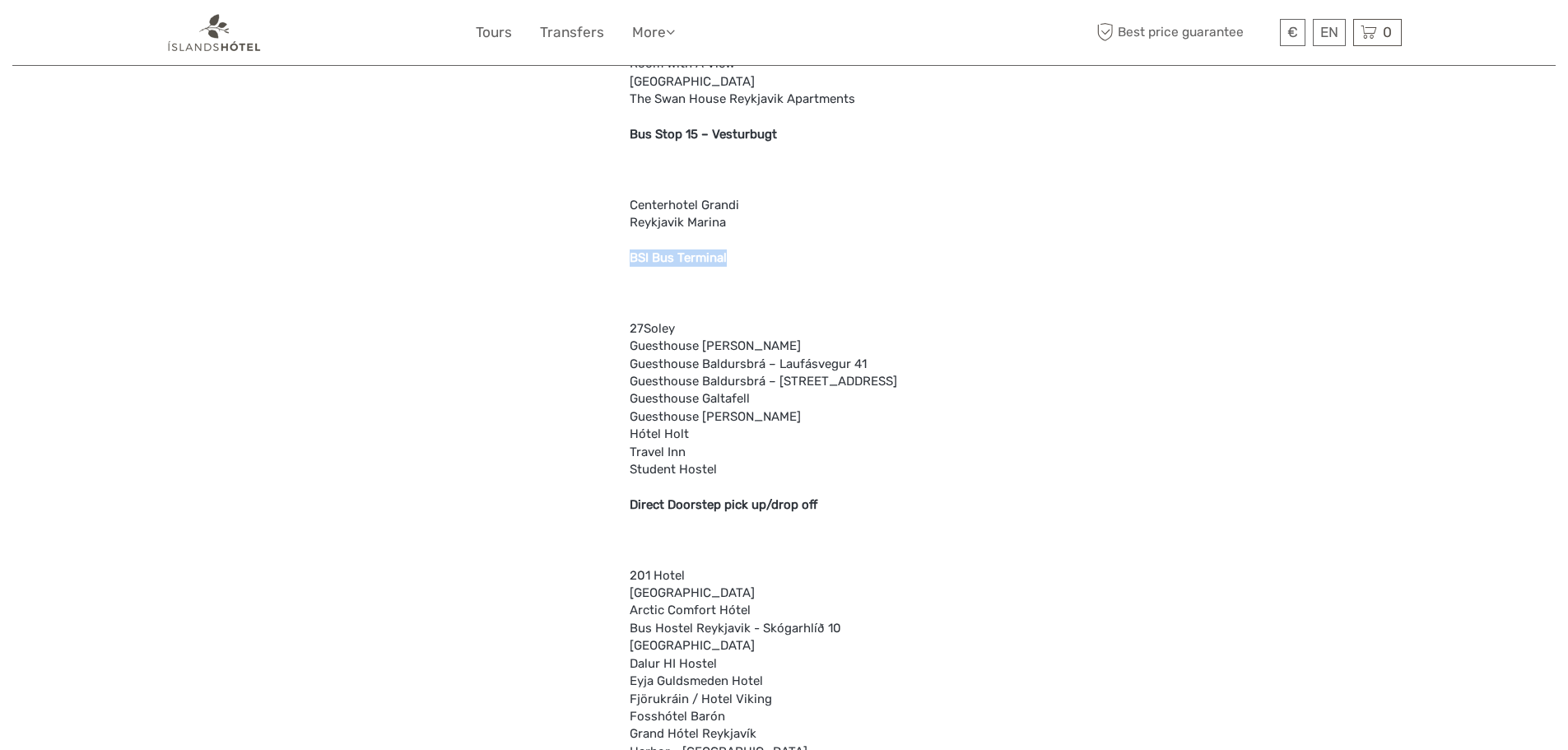
drag, startPoint x: 739, startPoint y: 256, endPoint x: 629, endPoint y: 260, distance: 110.1
copy b "BSI Bus Terminal"
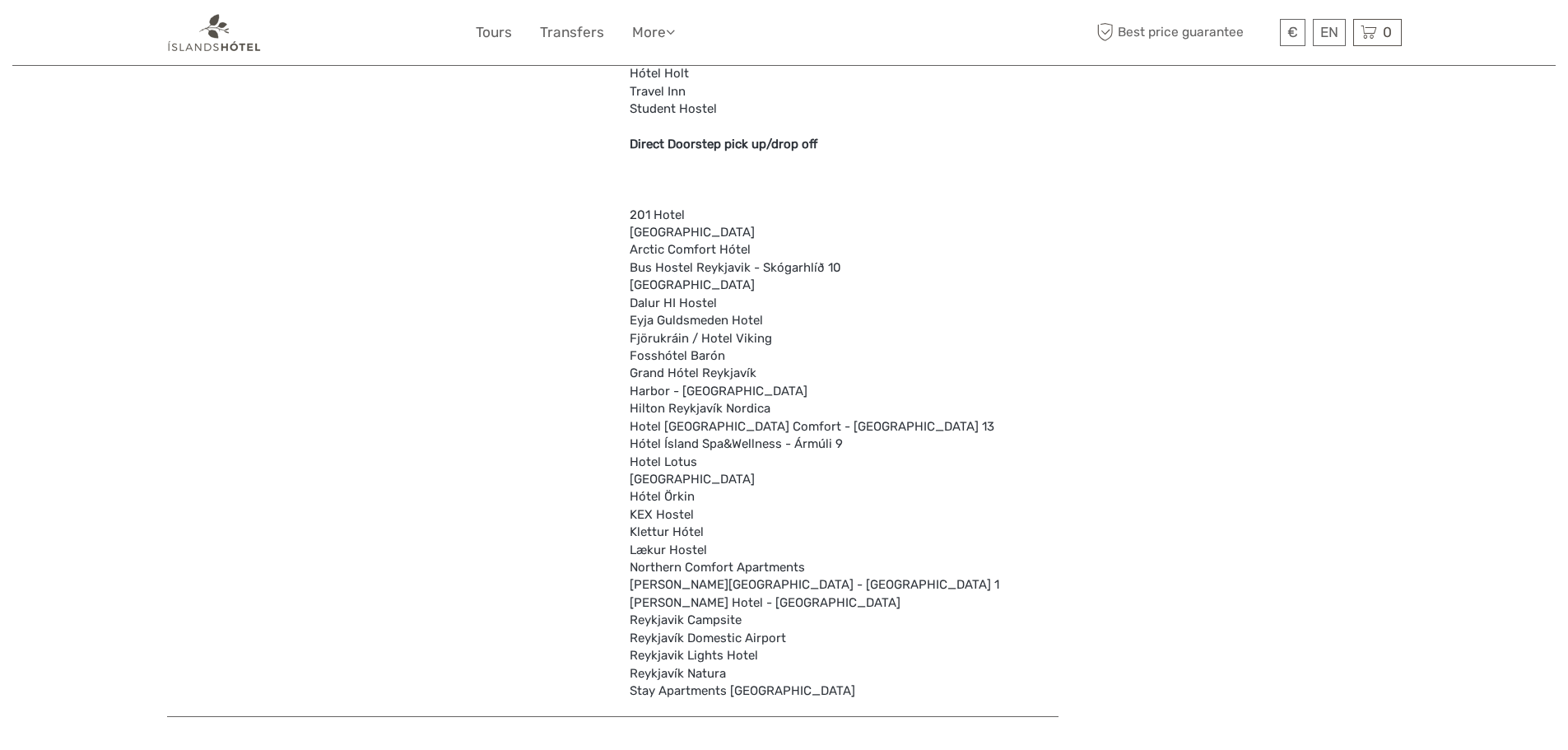
scroll to position [4831, 0]
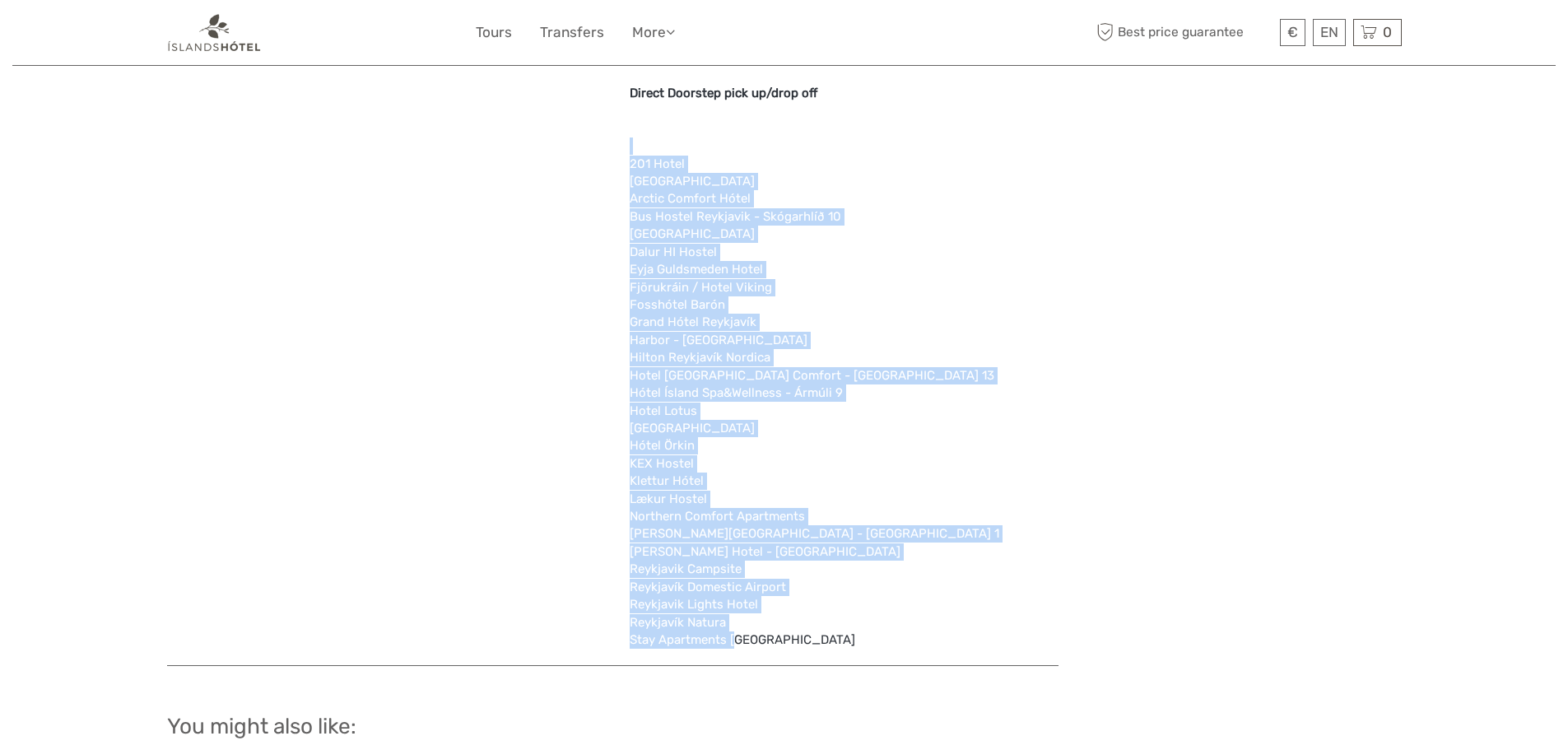
drag, startPoint x: 738, startPoint y: 649, endPoint x: 647, endPoint y: 154, distance: 503.3
